Goal: Transaction & Acquisition: Book appointment/travel/reservation

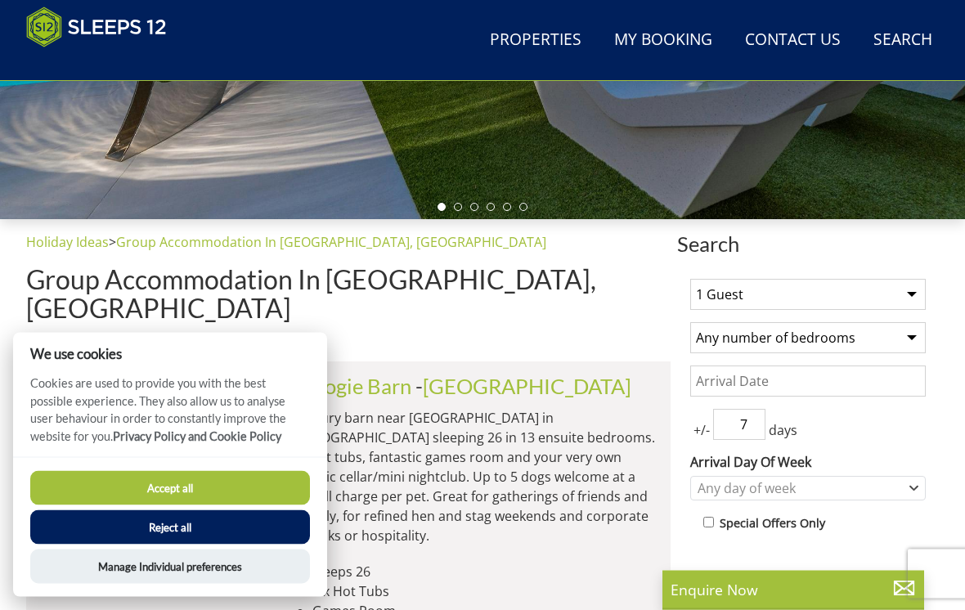
scroll to position [435, 0]
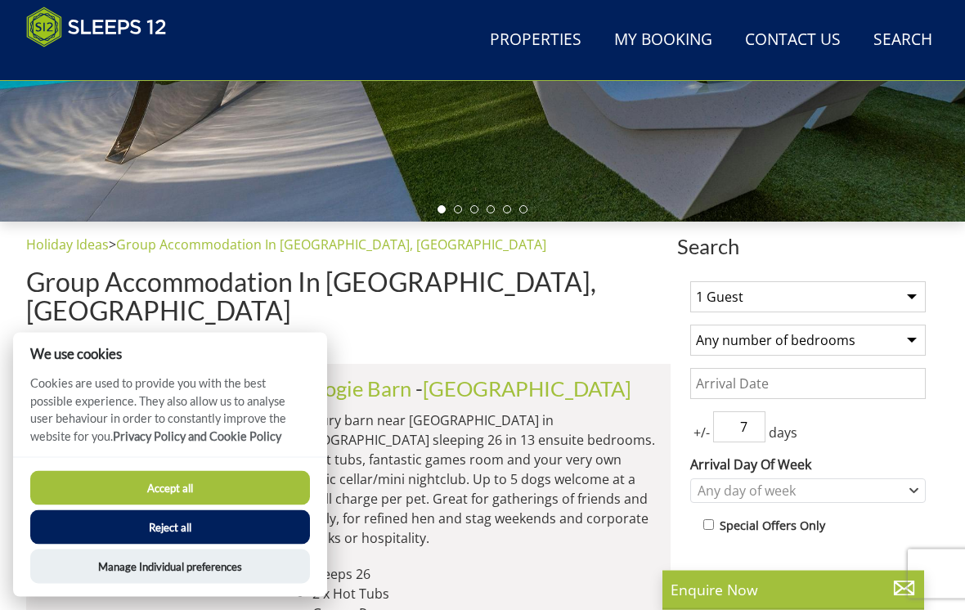
click at [277, 502] on button "Accept all" at bounding box center [170, 488] width 280 height 34
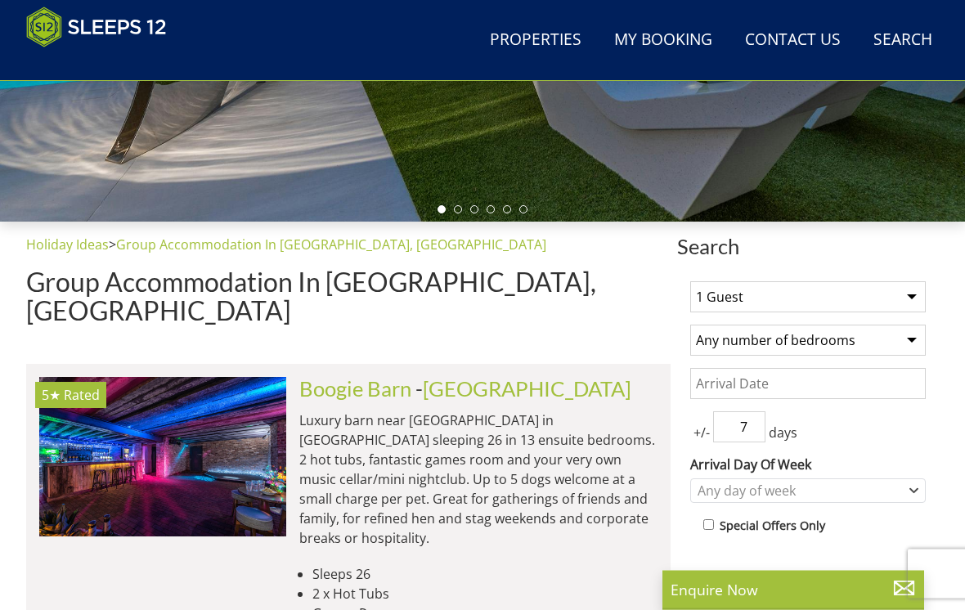
scroll to position [436, 0]
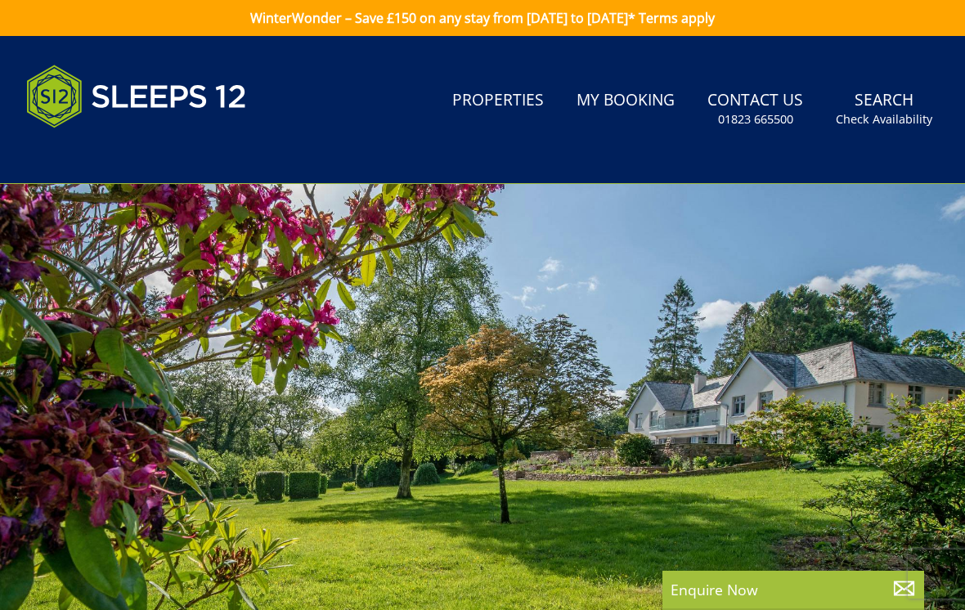
click at [502, 103] on link "Properties" at bounding box center [498, 101] width 105 height 37
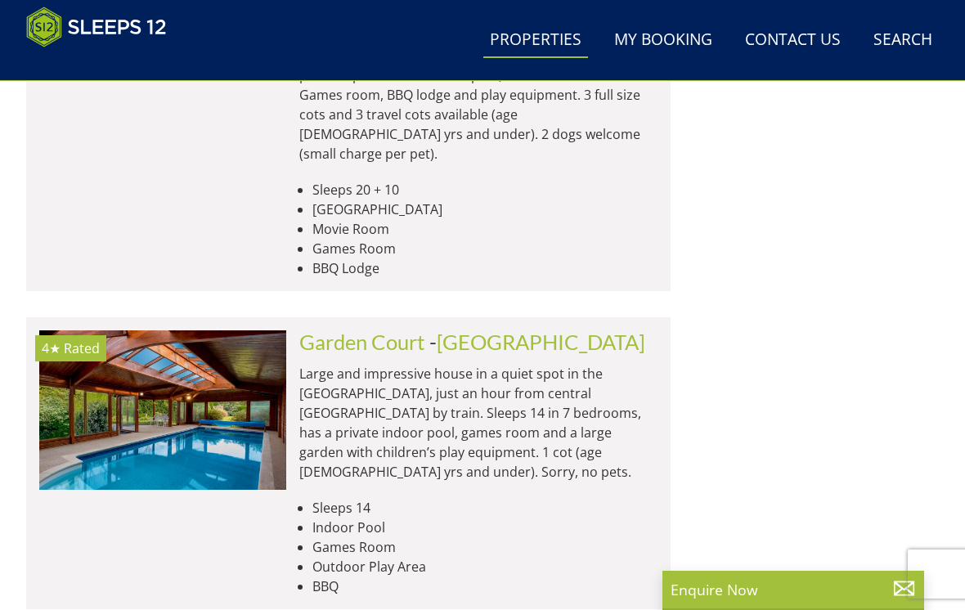
scroll to position [2524, 0]
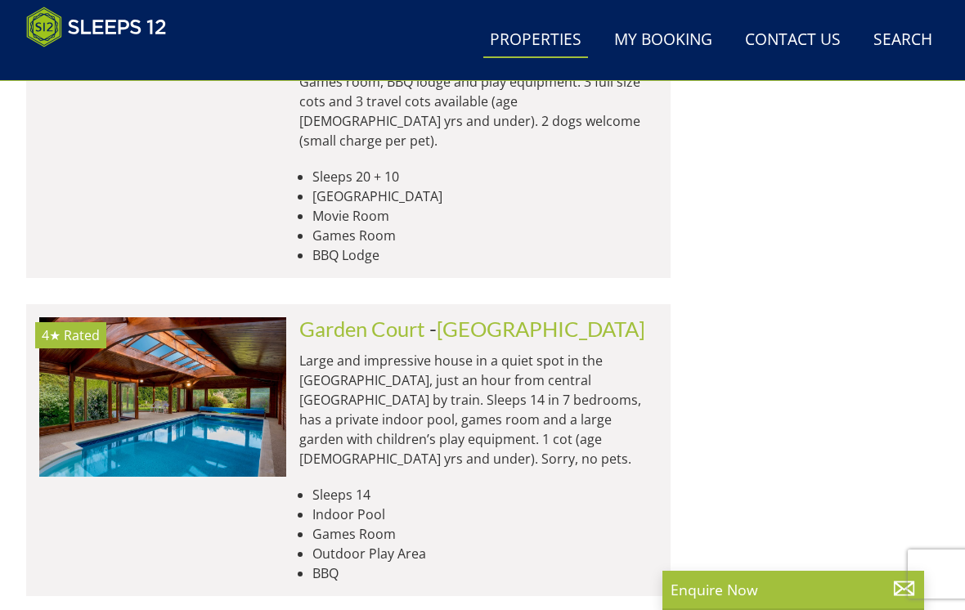
click at [622, 351] on p "Large and impressive house in a quiet spot in the Surrey Hills, just an hour fr…" at bounding box center [478, 410] width 358 height 118
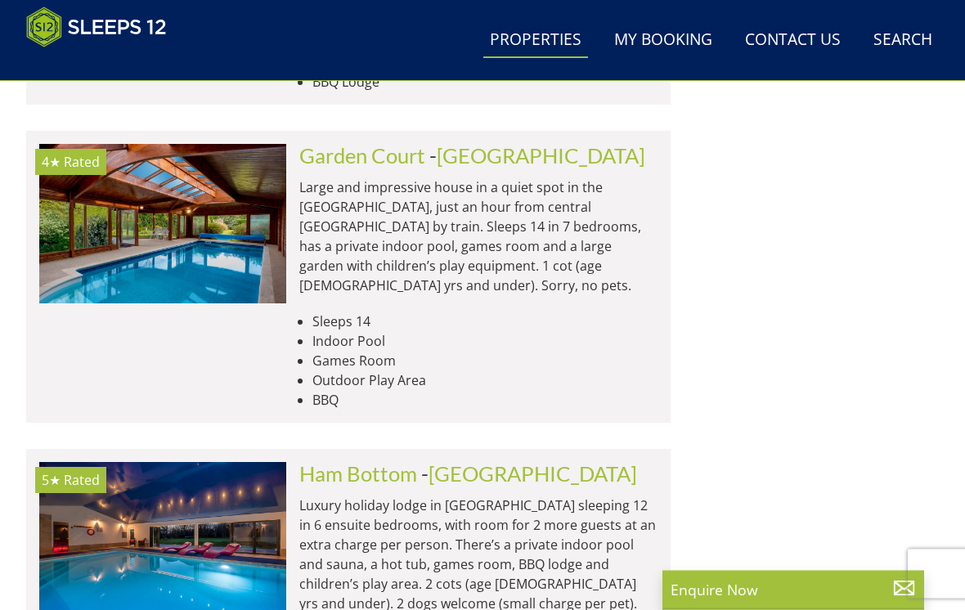
scroll to position [2698, 0]
click at [521, 496] on p "Luxury holiday lodge in Somerset sleeping 12 in 6 ensuite bedrooms, with room f…" at bounding box center [478, 555] width 358 height 118
click at [430, 496] on p "Luxury holiday lodge in Somerset sleeping 12 in 6 ensuite bedrooms, with room f…" at bounding box center [478, 555] width 358 height 118
click at [192, 462] on img at bounding box center [162, 542] width 247 height 160
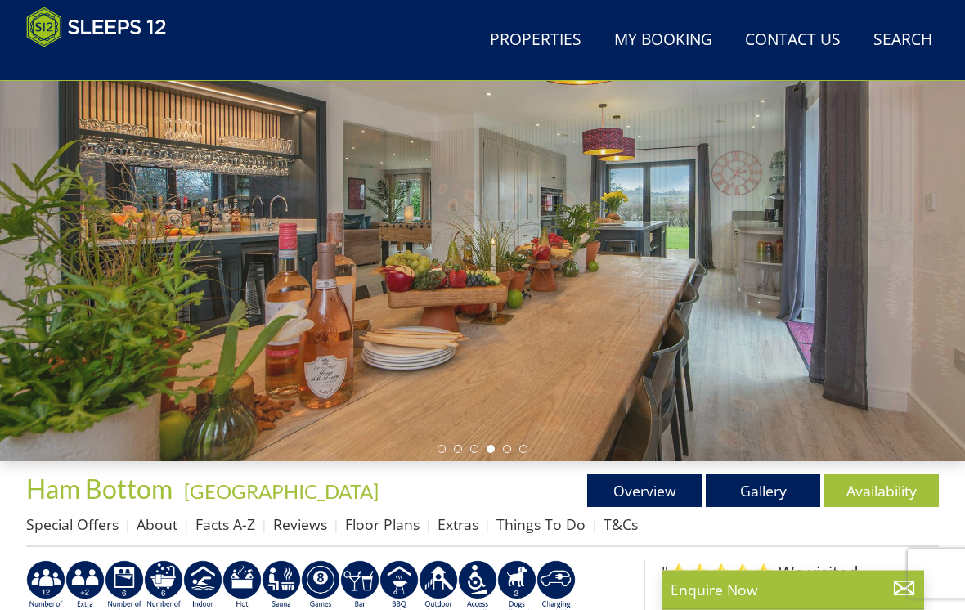
scroll to position [196, 0]
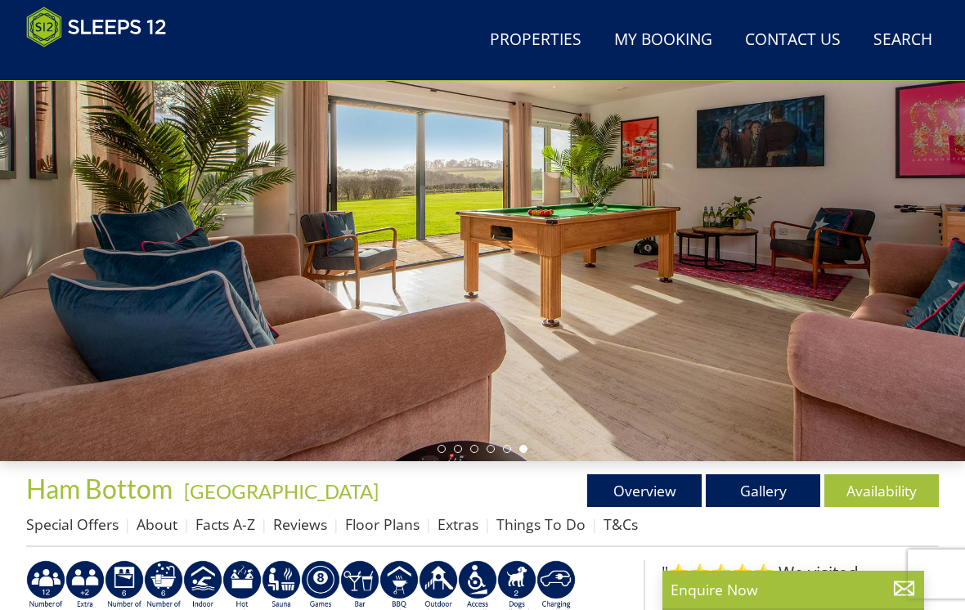
click at [436, 452] on div at bounding box center [482, 191] width 965 height 541
click at [443, 441] on div at bounding box center [482, 191] width 965 height 541
click at [767, 484] on link "Gallery" at bounding box center [763, 491] width 115 height 33
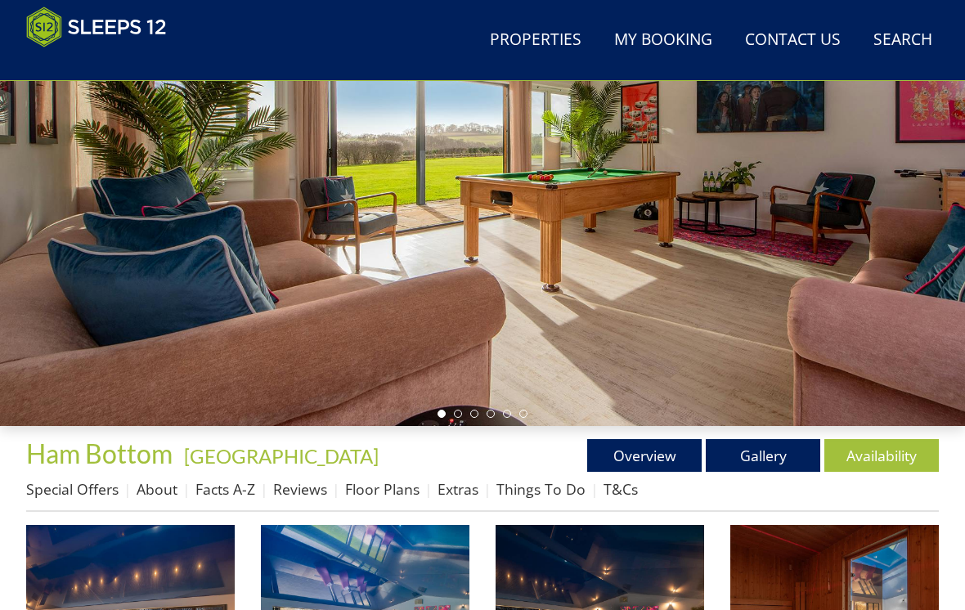
scroll to position [246, 0]
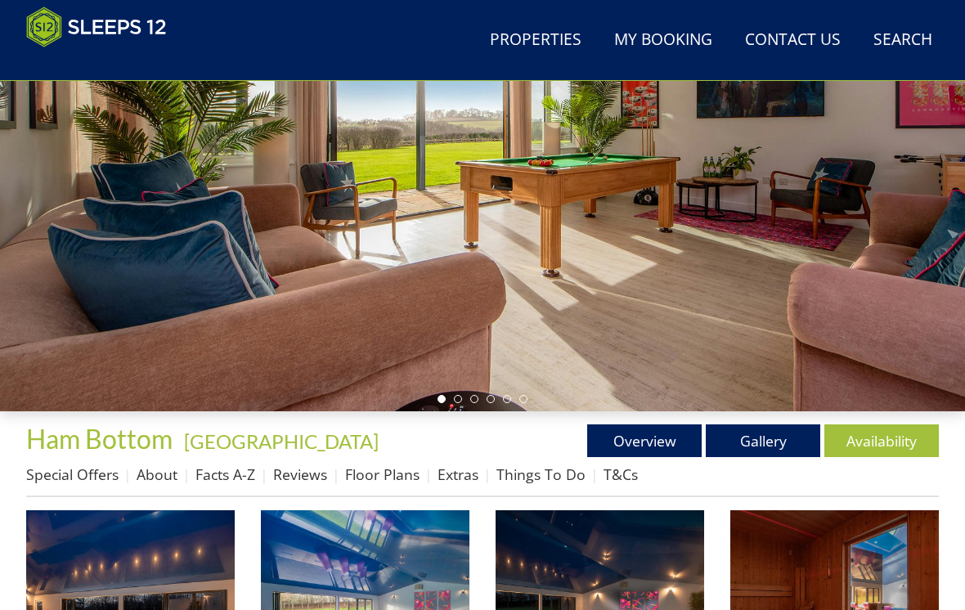
click at [460, 401] on li at bounding box center [458, 399] width 8 height 8
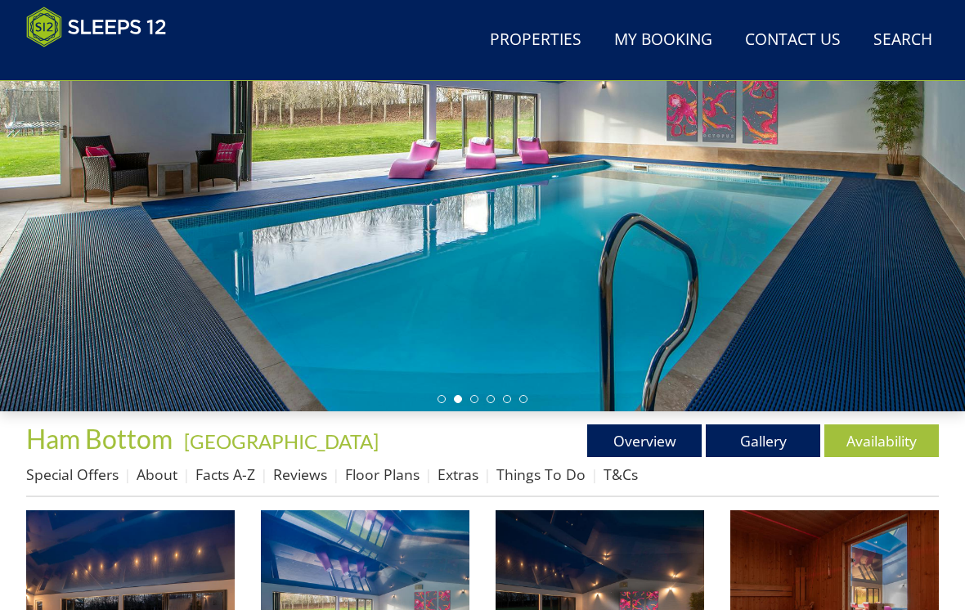
click at [662, 434] on link "Overview" at bounding box center [644, 441] width 115 height 33
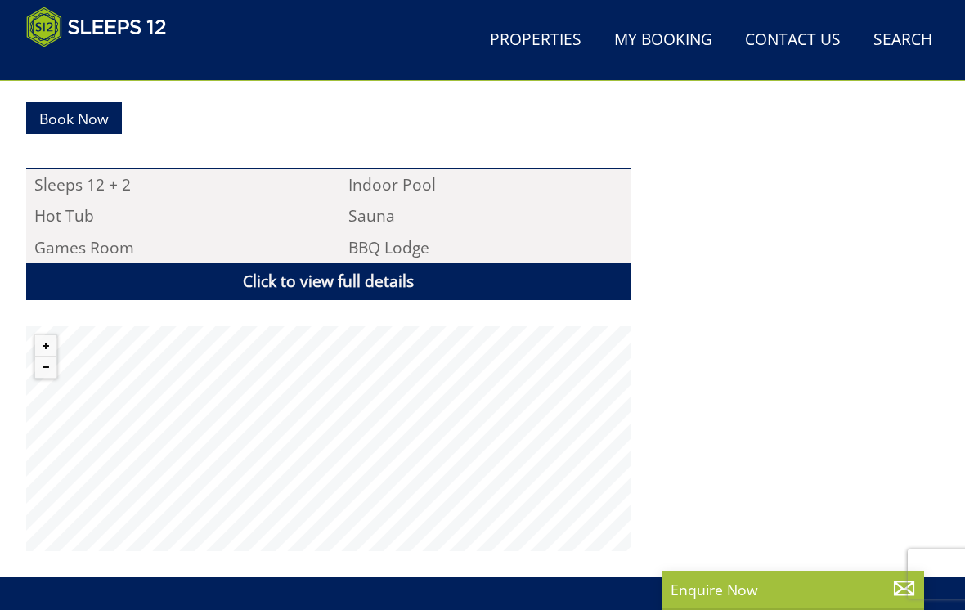
scroll to position [1078, 0]
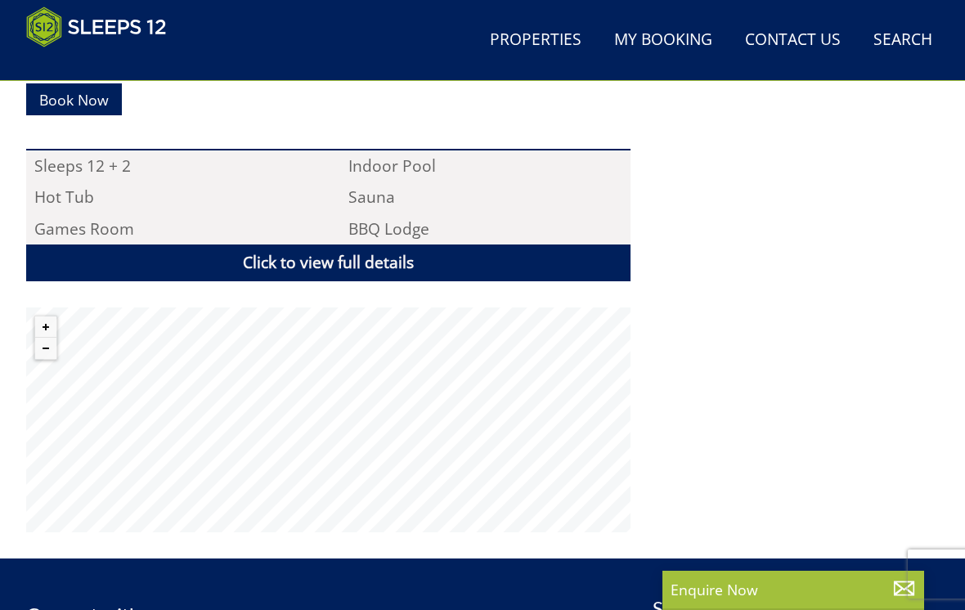
click at [381, 245] on link "Click to view full details" at bounding box center [328, 263] width 605 height 37
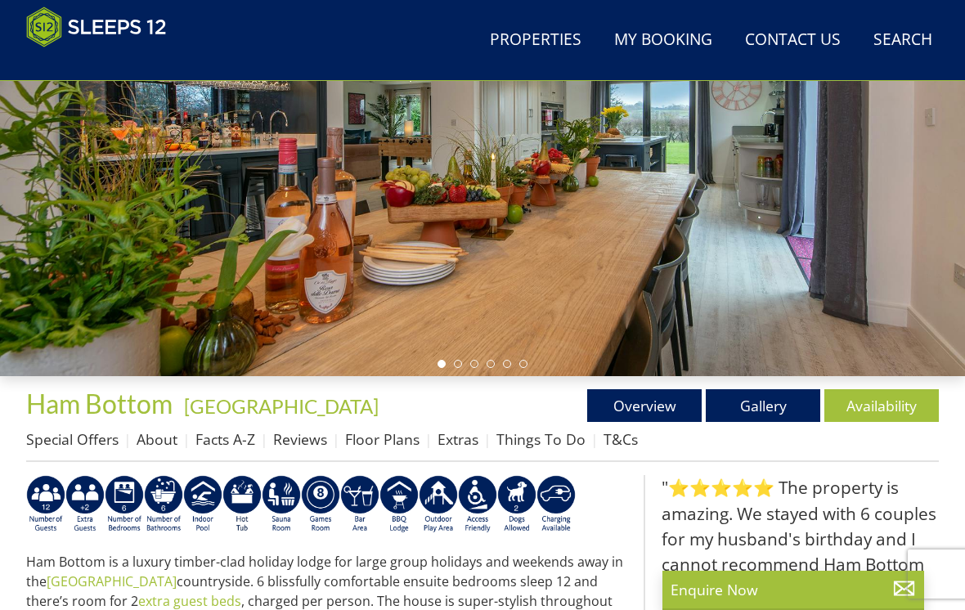
scroll to position [0, 0]
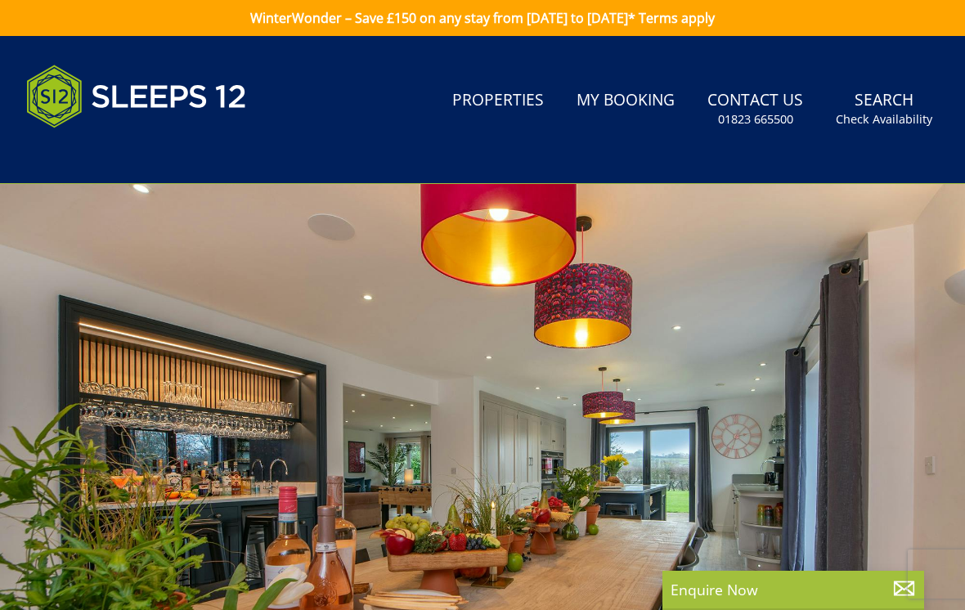
scroll to position [246, 0]
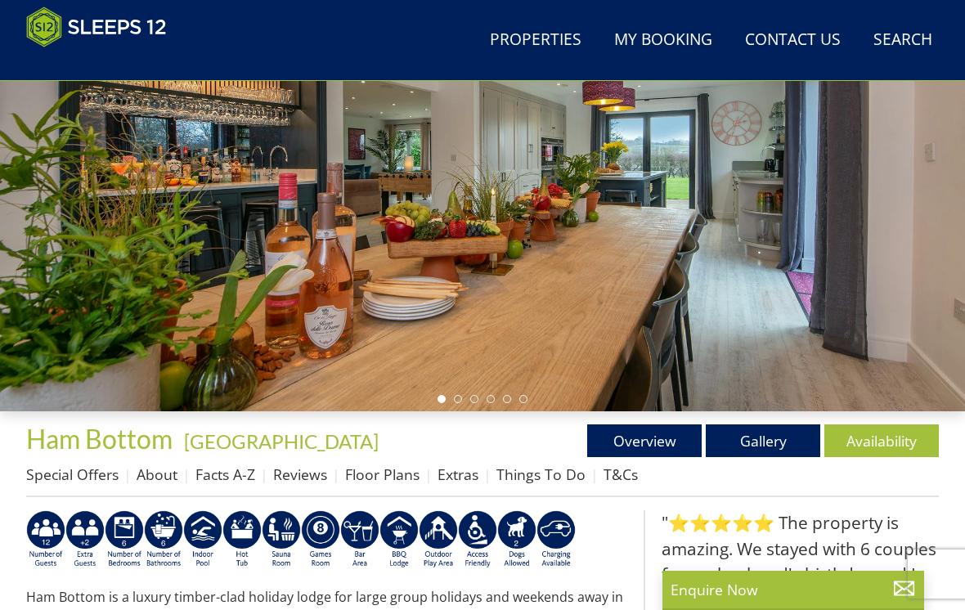
scroll to position [196, 0]
